Goal: Transaction & Acquisition: Download file/media

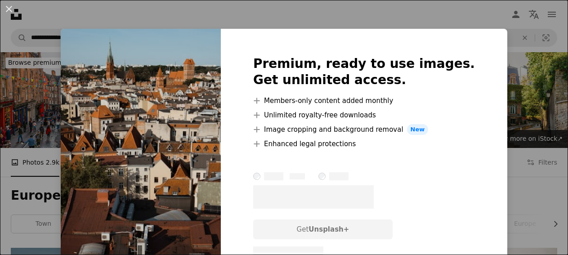
scroll to position [284, 0]
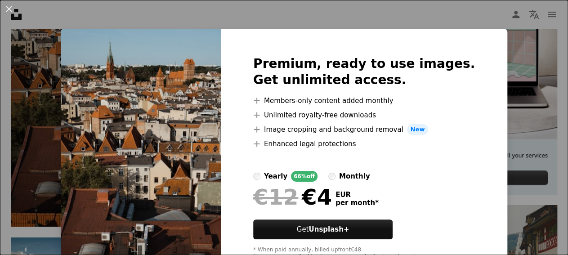
click at [350, 0] on div "An X shape Premium, ready to use images. Get unlimited access. A plus sign Memb…" at bounding box center [284, 127] width 568 height 255
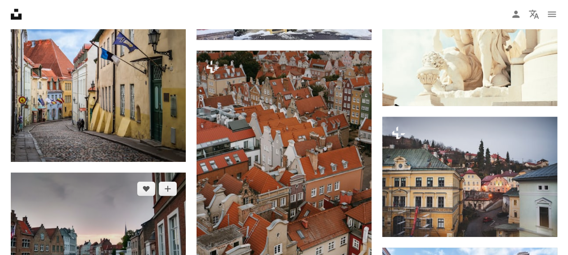
scroll to position [1155, 0]
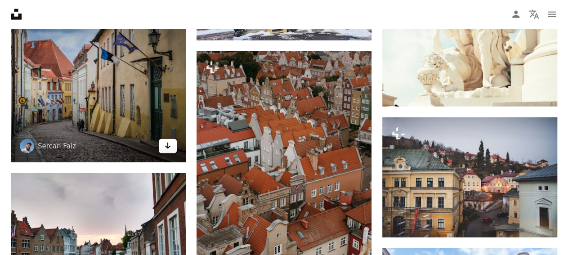
click at [167, 150] on link "Arrow pointing down" at bounding box center [168, 146] width 18 height 14
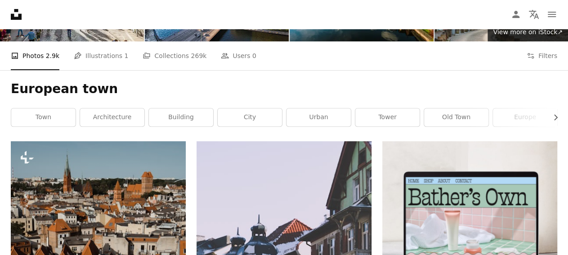
scroll to position [0, 0]
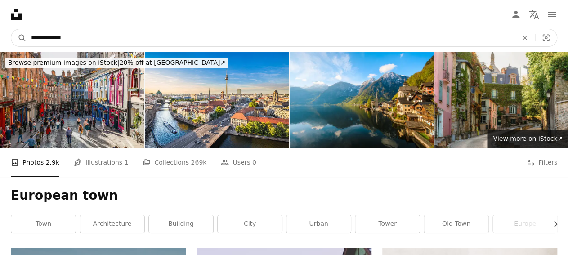
click at [149, 46] on input "**********" at bounding box center [271, 37] width 489 height 17
type input "*"
type input "*********"
click button "A magnifying glass" at bounding box center [18, 37] width 15 height 17
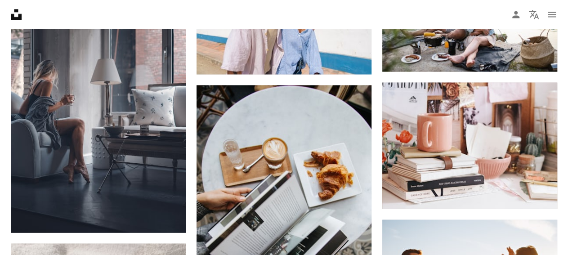
scroll to position [779, 0]
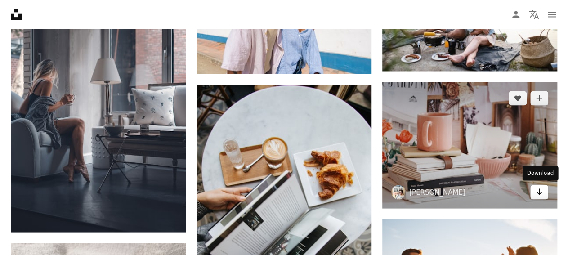
click at [539, 193] on icon "Download" at bounding box center [540, 192] width 6 height 6
